Goal: Information Seeking & Learning: Learn about a topic

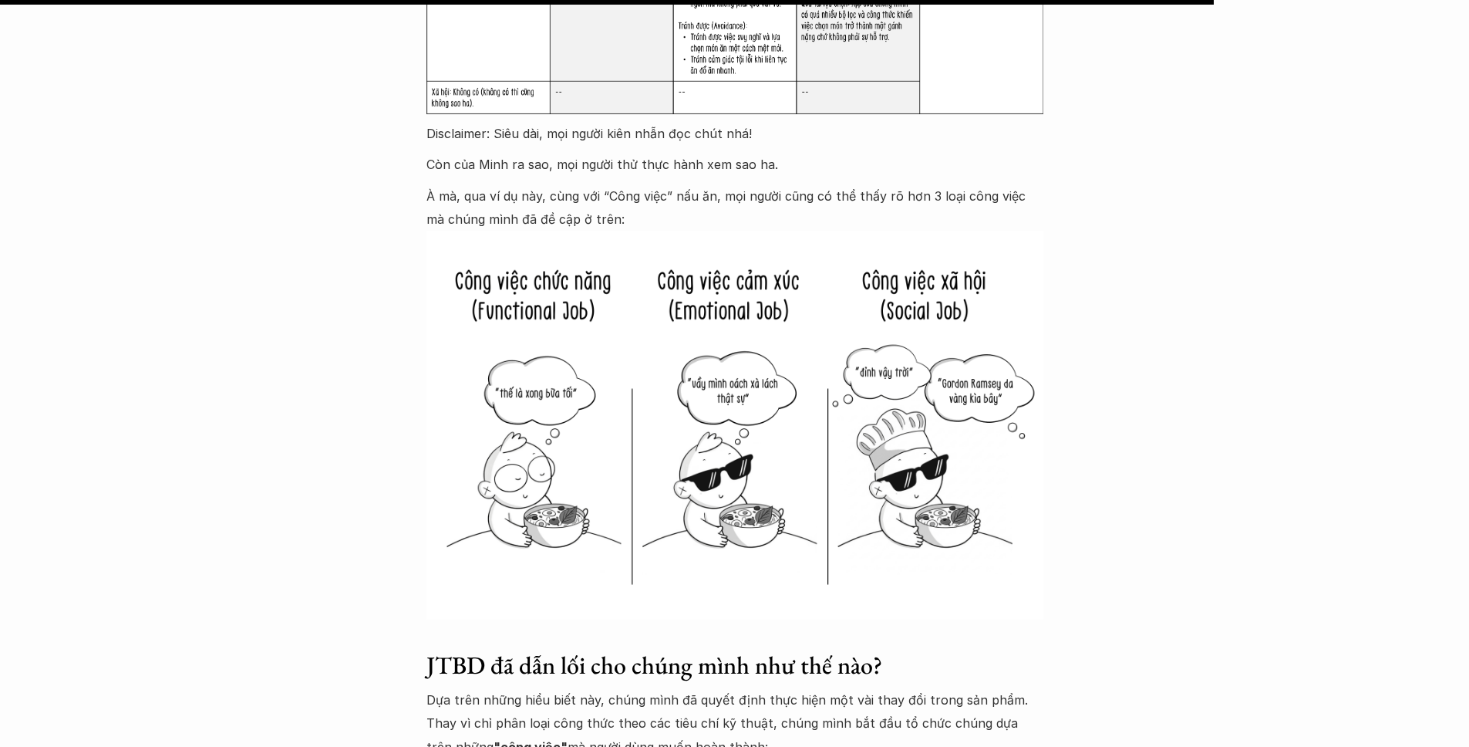
scroll to position [4104, 0]
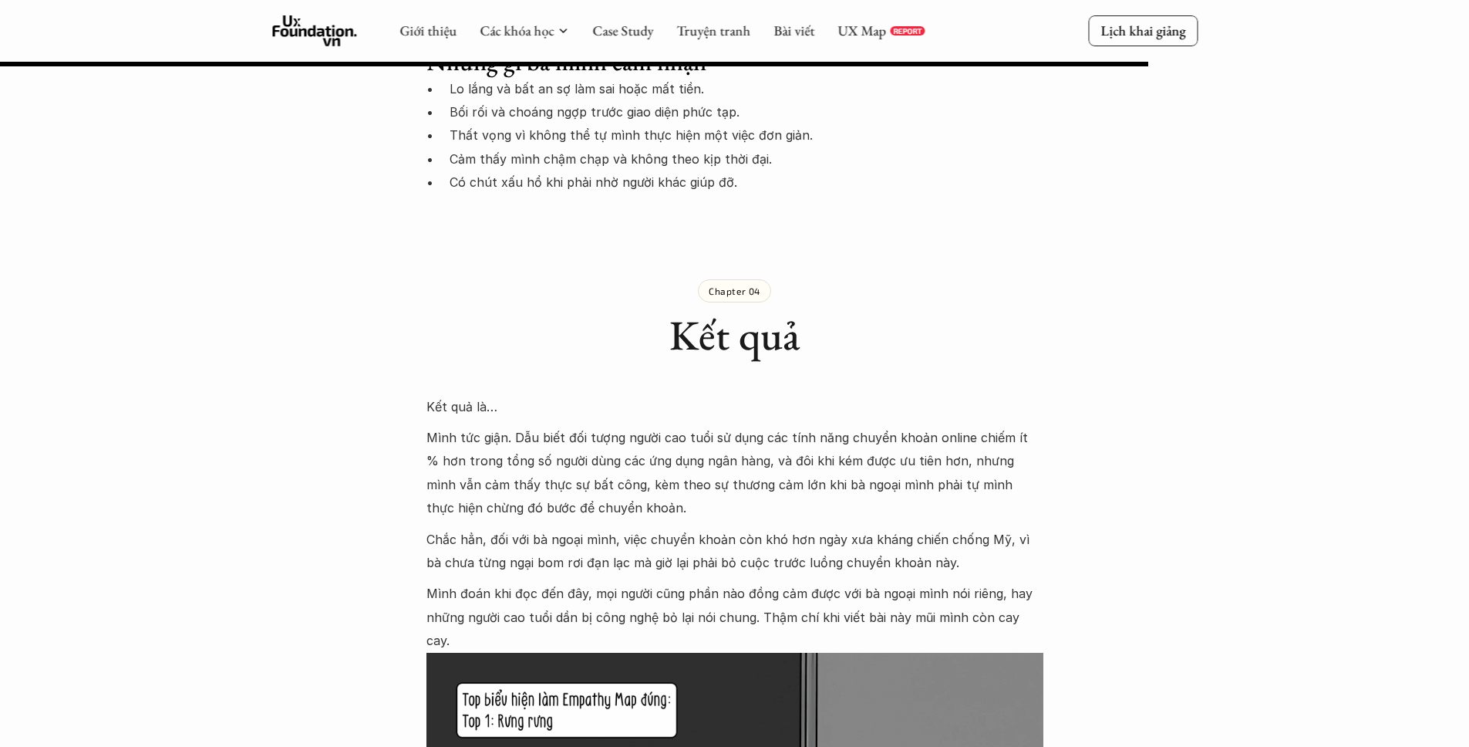
scroll to position [4495, 0]
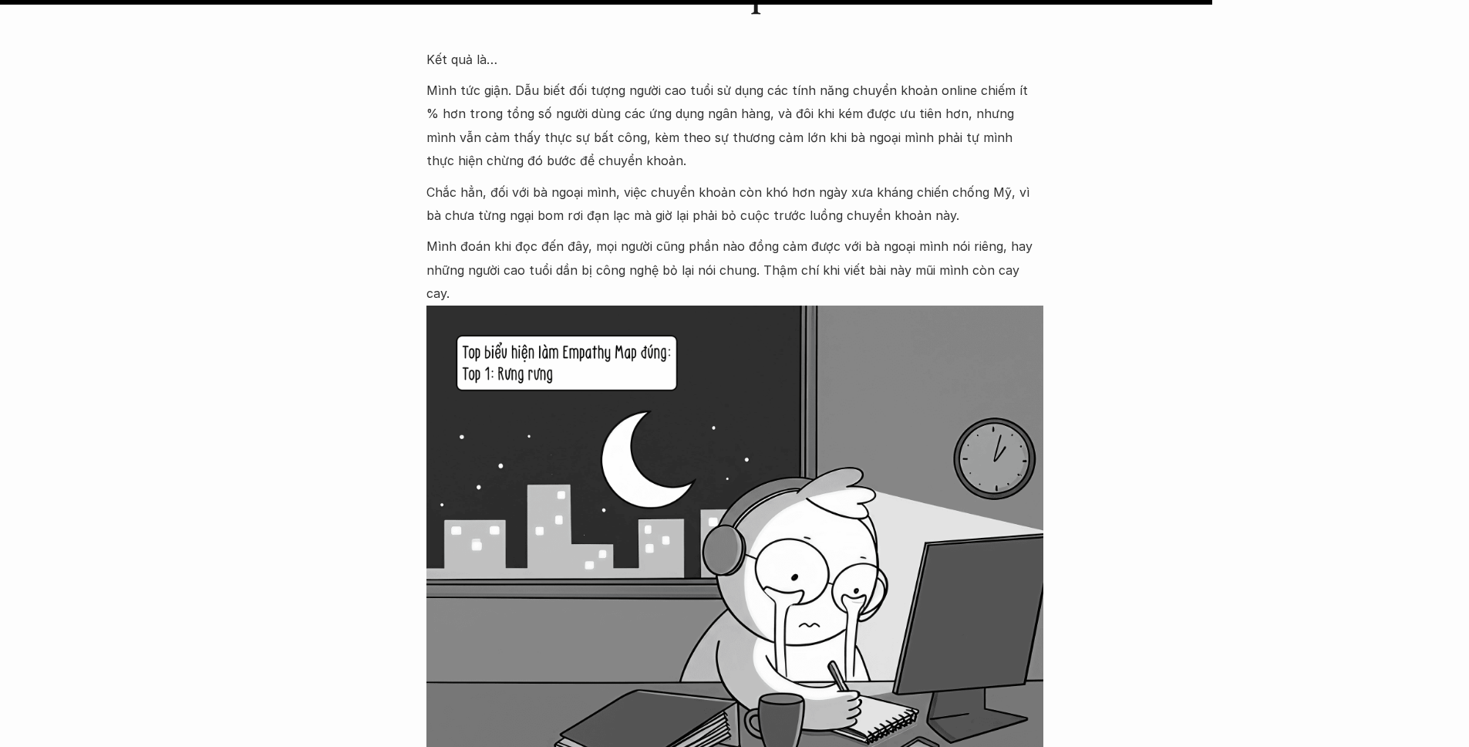
click at [781, 79] on p "Mình tức giận. Dẫu biết đối tượng người cao tuổi sử dụng các tính năng chuyển k…" at bounding box center [735, 126] width 617 height 94
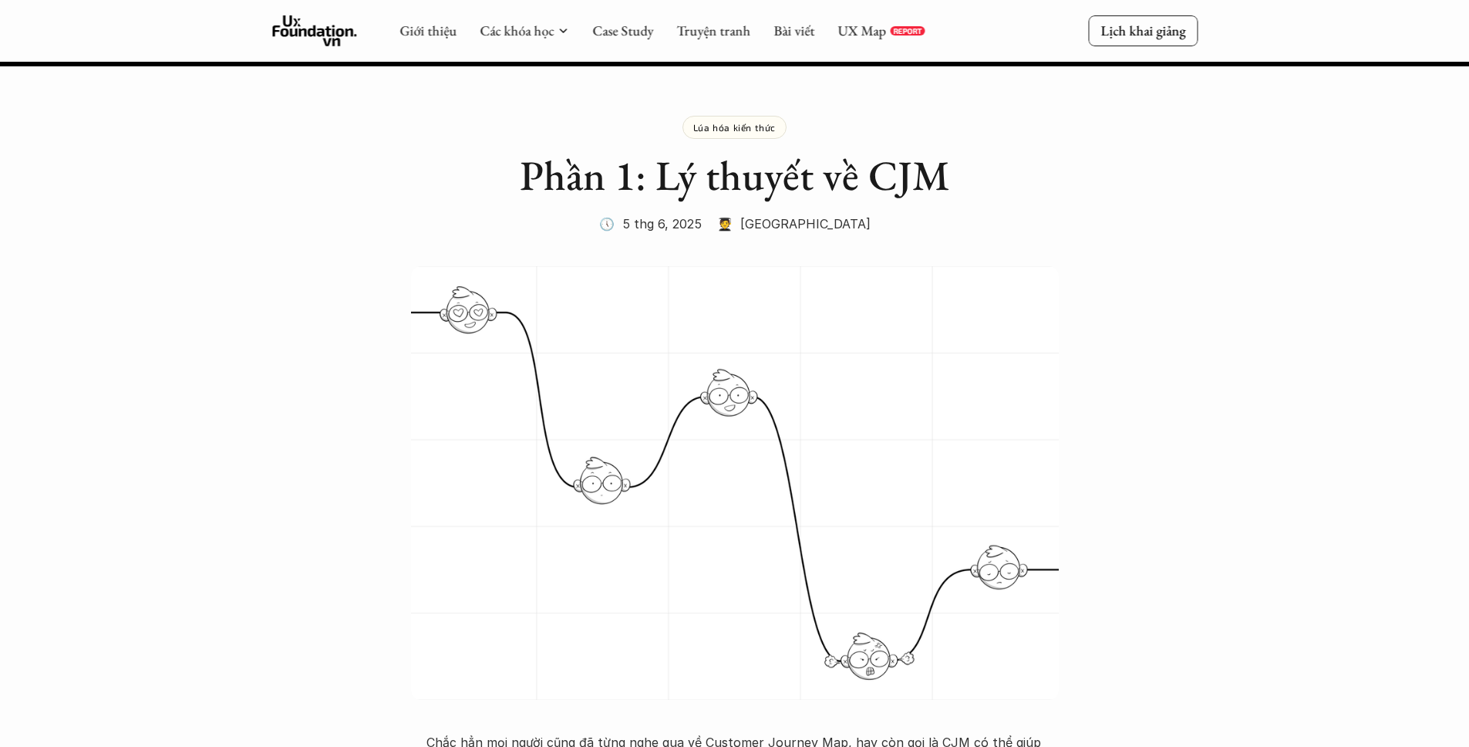
scroll to position [11850, 0]
